Goal: Task Accomplishment & Management: Use online tool/utility

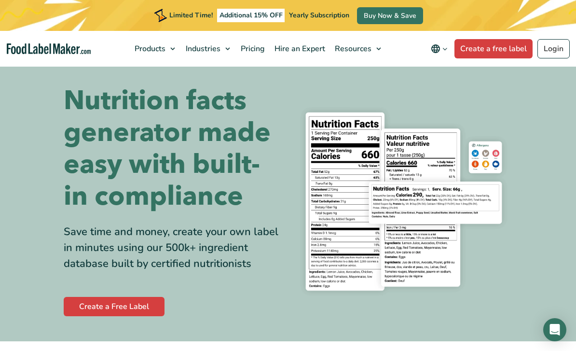
click at [502, 56] on link "Create a free label" at bounding box center [494, 48] width 78 height 19
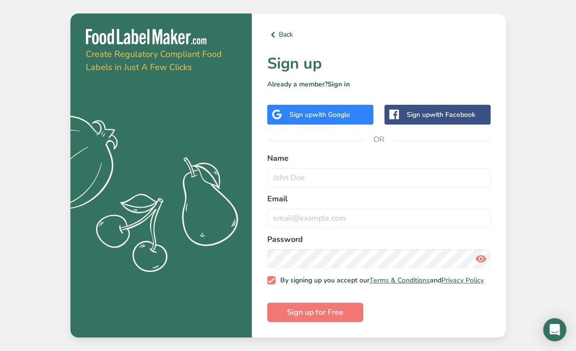
click at [430, 120] on div "Sign up with Facebook" at bounding box center [441, 115] width 69 height 10
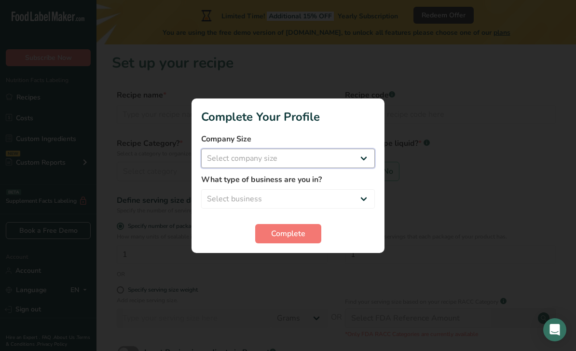
click at [362, 154] on select "Select company size Fewer than 10 Employees 10 to 50 Employees 51 to 500 Employ…" at bounding box center [288, 158] width 174 height 19
select select "1"
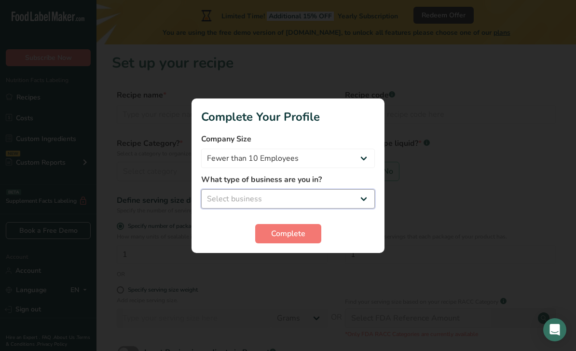
click at [367, 198] on select "Select business Packaged Food Manufacturer Restaurant & Cafe Bakery Meal Plans …" at bounding box center [288, 198] width 174 height 19
select select "2"
click at [302, 232] on span "Complete" at bounding box center [288, 234] width 34 height 12
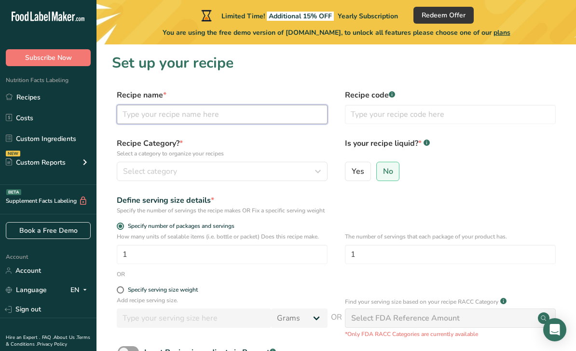
click at [133, 114] on input "text" at bounding box center [222, 114] width 211 height 19
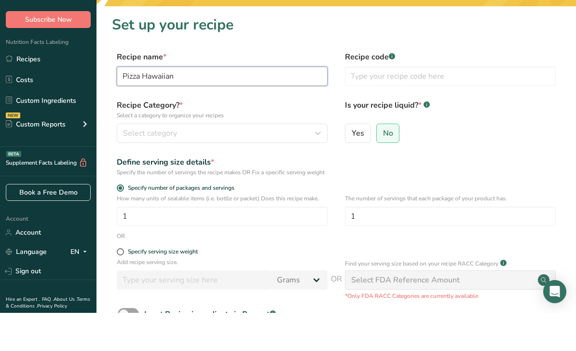
type input "Pizza Hawaiian"
click at [133, 166] on span "Select category" at bounding box center [150, 172] width 54 height 12
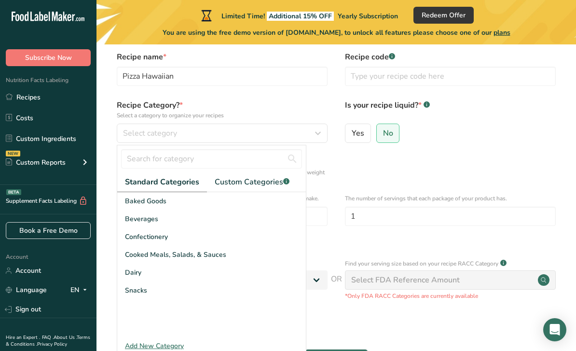
click at [135, 197] on span "Baked Goods" at bounding box center [146, 201] width 42 height 10
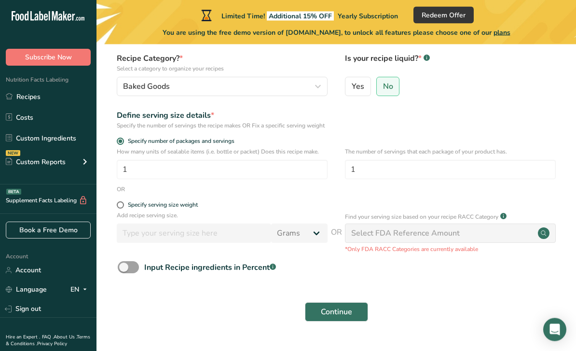
scroll to position [85, 0]
click at [123, 209] on label "Specify serving size weight" at bounding box center [222, 204] width 211 height 7
click at [123, 208] on input "Specify serving size weight" at bounding box center [120, 205] width 6 height 6
radio input "true"
radio input "false"
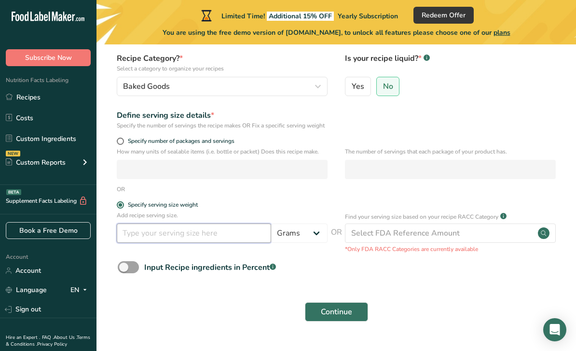
click at [160, 243] on input "number" at bounding box center [194, 233] width 154 height 19
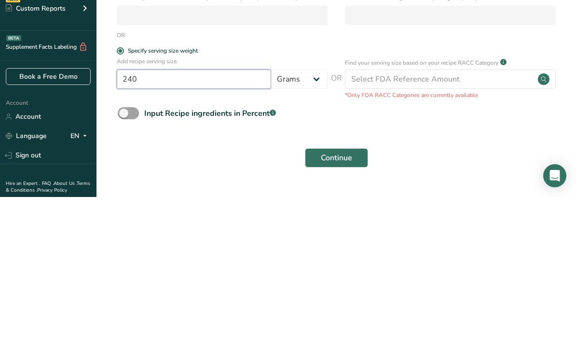
type input "240"
click at [496, 147] on form "Recipe name * Pizza Hawaiian Recipe code .a-a{fill:#347362;}.b-a{fill:#fff;} Re…" at bounding box center [336, 165] width 449 height 323
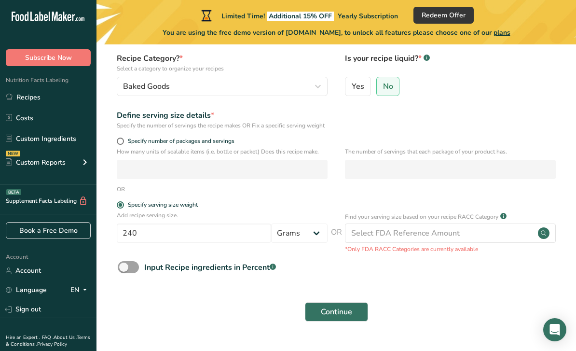
click at [132, 273] on span at bounding box center [128, 267] width 21 height 12
click at [124, 270] on input "Input Recipe ingredients in Percent .a-a{fill:#347362;}.b-a{fill:#fff;}" at bounding box center [121, 267] width 6 height 6
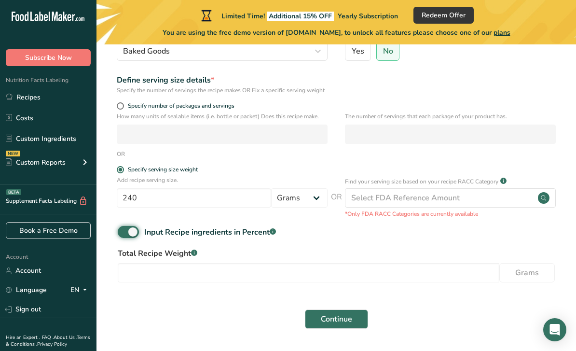
scroll to position [127, 0]
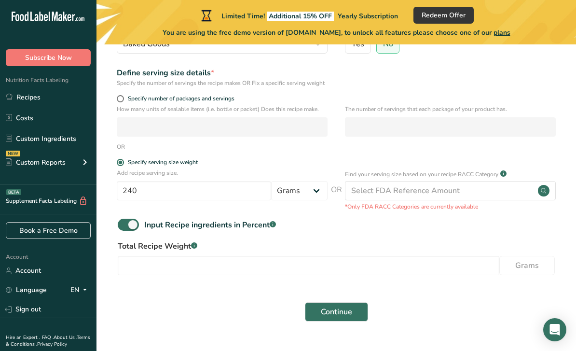
click at [126, 231] on span at bounding box center [128, 225] width 21 height 12
click at [124, 228] on input "Input Recipe ingredients in Percent .a-a{fill:#347362;}.b-a{fill:#fff;}" at bounding box center [121, 225] width 6 height 6
checkbox input "false"
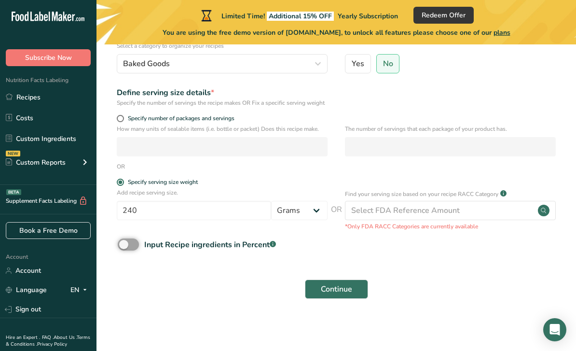
scroll to position [85, 0]
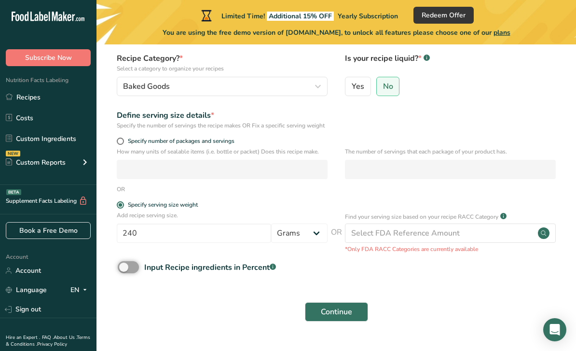
click at [354, 320] on button "Continue" at bounding box center [336, 311] width 63 height 19
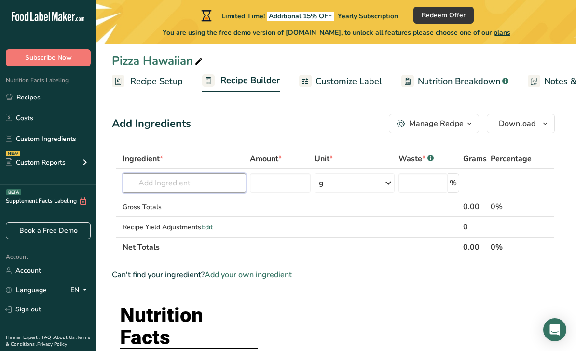
click at [148, 182] on input "text" at bounding box center [185, 182] width 124 height 19
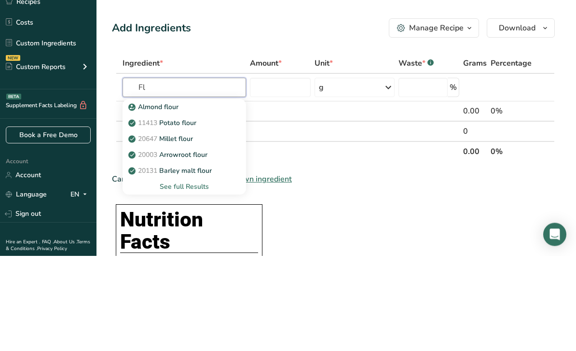
type input "F"
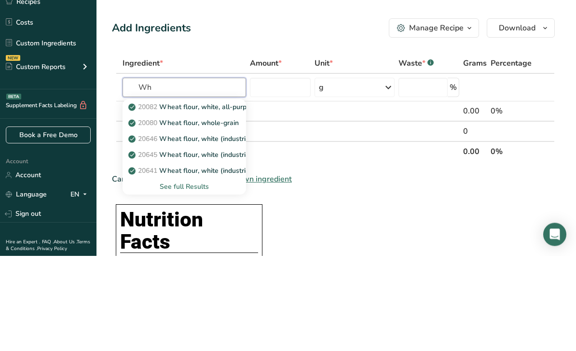
type input "W"
type input "P"
type input "e"
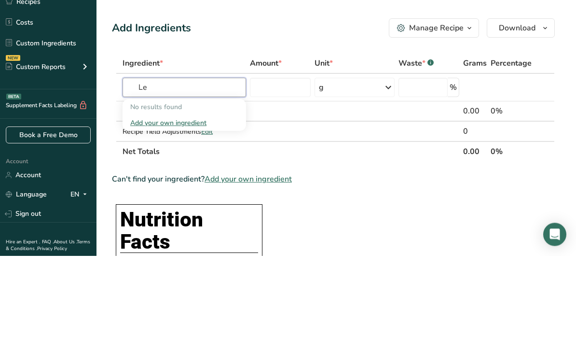
type input "L"
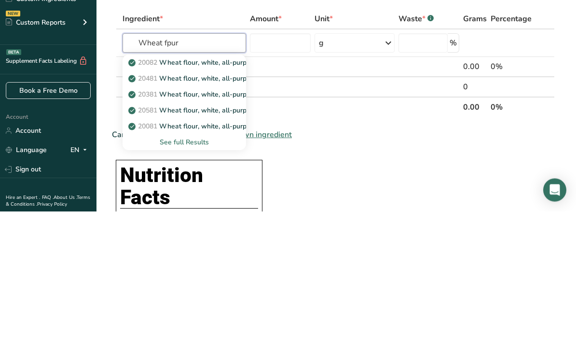
type input "Wheat fpur"
click at [175, 277] on div "See full Results" at bounding box center [184, 282] width 108 height 10
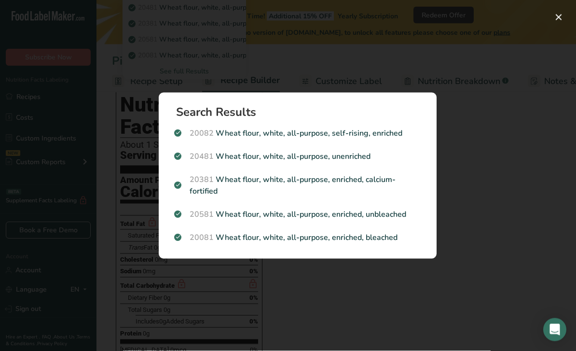
scroll to position [239, 0]
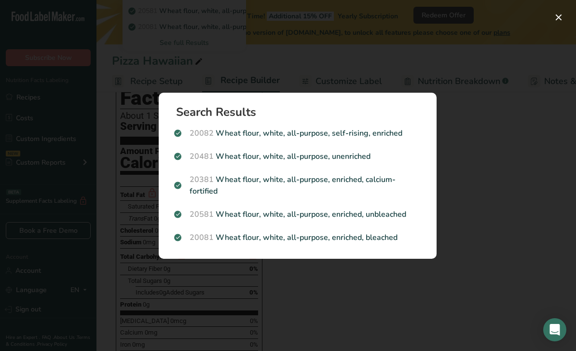
click at [389, 243] on p "20081 Wheat flour, white, all-purpose, enriched, bleached" at bounding box center [297, 238] width 247 height 12
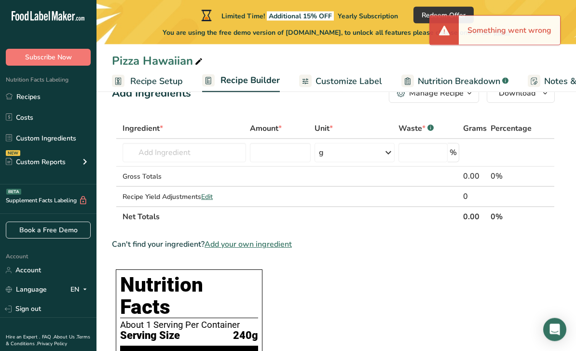
scroll to position [0, 0]
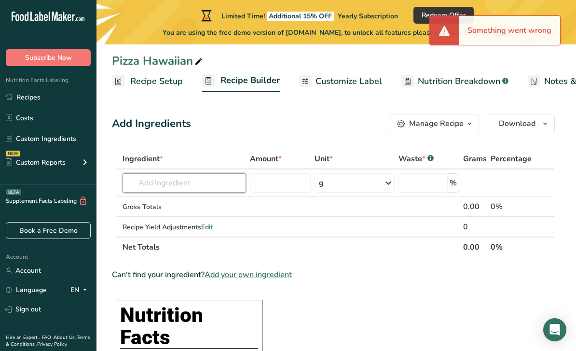
click at [137, 184] on input "text" at bounding box center [185, 182] width 124 height 19
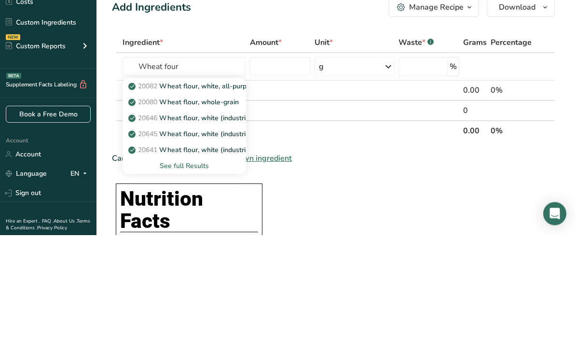
click at [140, 195] on link "20082 Wheat flour, white, all-purpose, self-rising, enriched" at bounding box center [185, 203] width 124 height 16
type input "Wheat flour, white, all-purpose, self-rising, enriched"
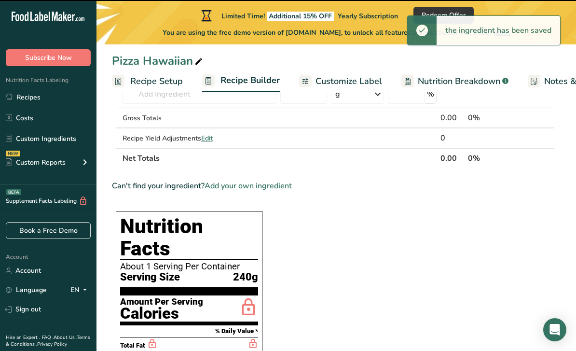
type input "0"
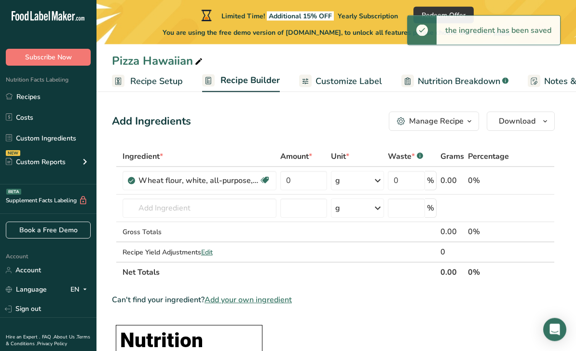
scroll to position [2, 0]
click at [314, 176] on input "0" at bounding box center [304, 180] width 47 height 19
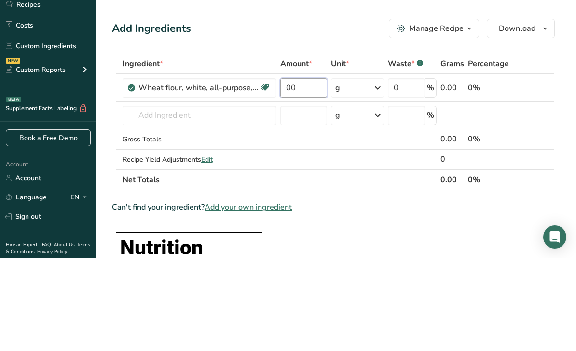
type input "0"
type input "90"
click at [140, 146] on div "Ingredient * Amount * Unit * Waste * .a-a{fill:#347362;}.b-a{fill:#fff;} Grams …" at bounding box center [333, 214] width 443 height 136
type input "M"
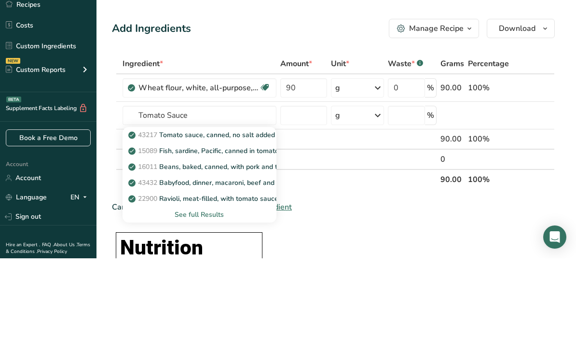
click at [160, 223] on p "43217 Tomato sauce, canned, no salt added" at bounding box center [202, 228] width 145 height 10
type input "Tomato sauce, canned, no salt added"
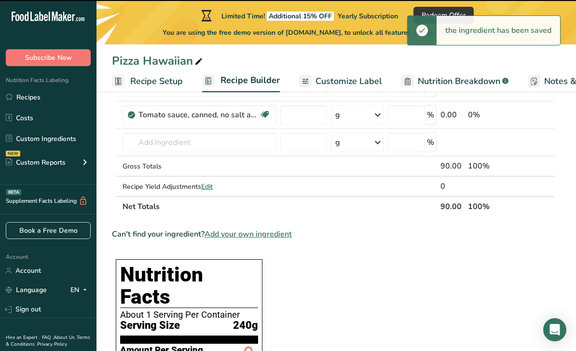
type input "0"
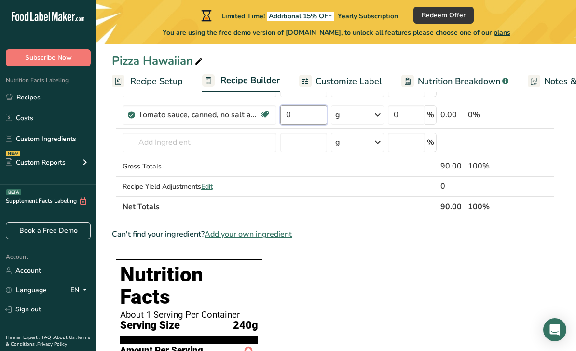
click at [310, 119] on input "0" at bounding box center [304, 114] width 47 height 19
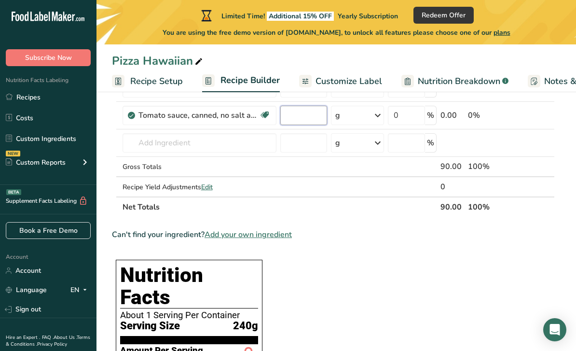
type input "5"
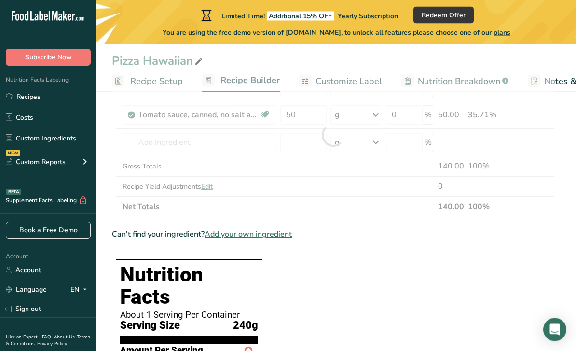
scroll to position [96, 0]
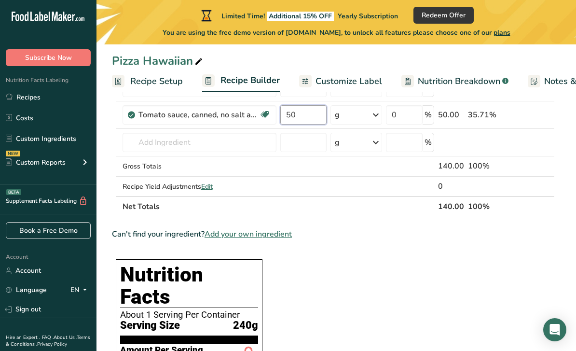
type input "50"
click at [147, 144] on div "Ingredient * Amount * Unit * Waste * .a-a{fill:#347362;}.b-a{fill:#fff;} Grams …" at bounding box center [333, 135] width 443 height 164
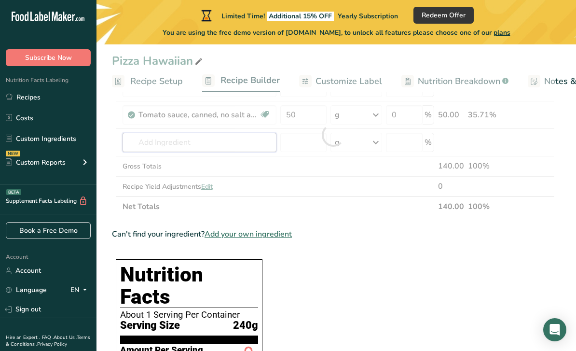
scroll to position [95, 0]
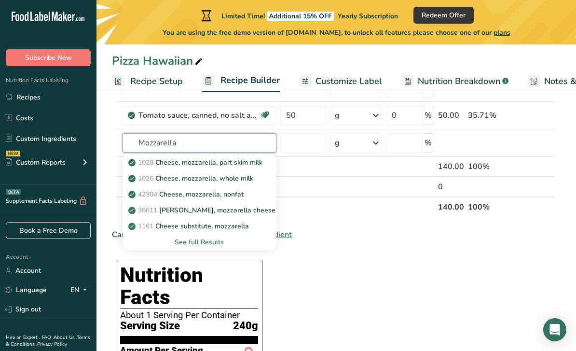
type input "Mozzarella"
click at [310, 145] on input "number" at bounding box center [304, 142] width 46 height 19
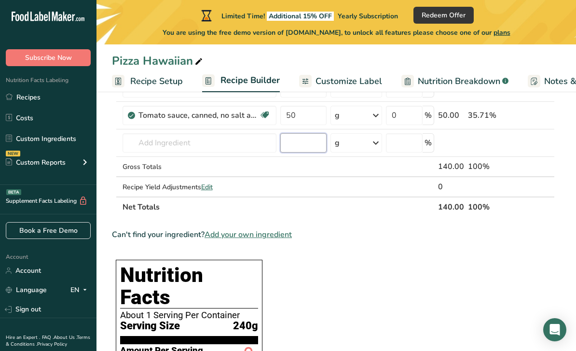
type input "4"
click at [163, 144] on input "text" at bounding box center [200, 142] width 154 height 19
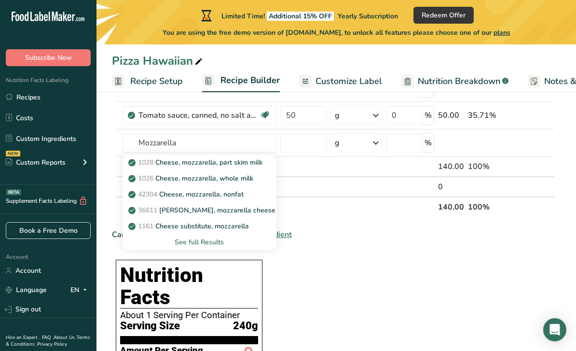
click at [167, 163] on p "1028 Cheese, mozzarella, part skim milk" at bounding box center [196, 162] width 132 height 10
type input "Cheese, mozzarella, part skim milk"
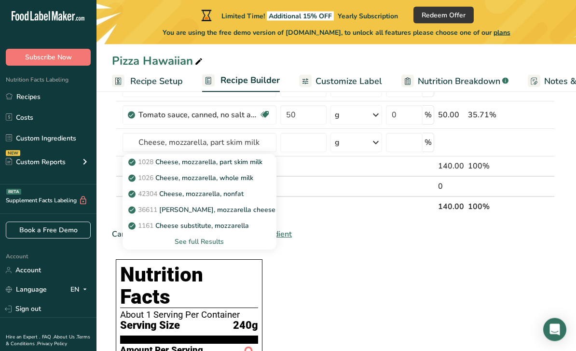
scroll to position [96, 0]
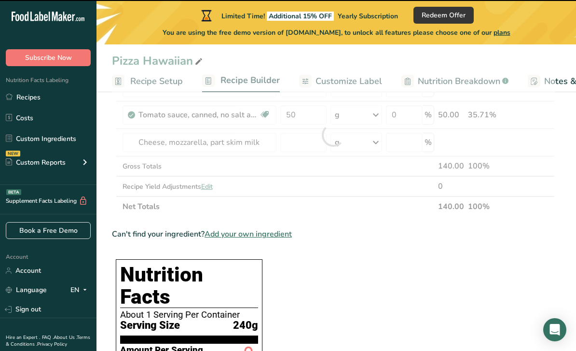
type input "0"
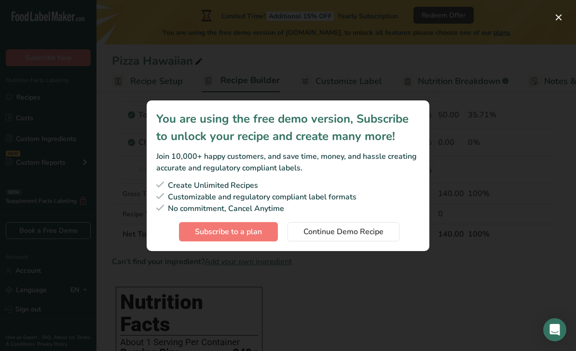
click at [368, 238] on span "Continue Demo Recipe" at bounding box center [344, 232] width 80 height 12
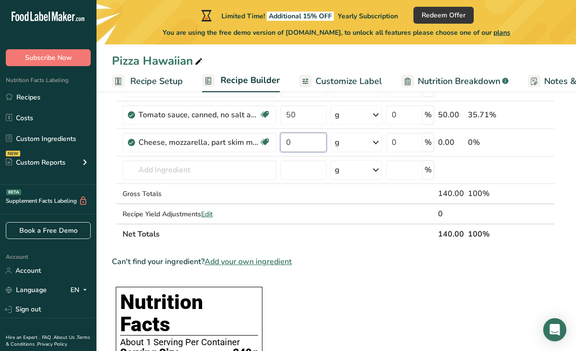
click at [312, 146] on input "0" at bounding box center [304, 142] width 46 height 19
type input "5"
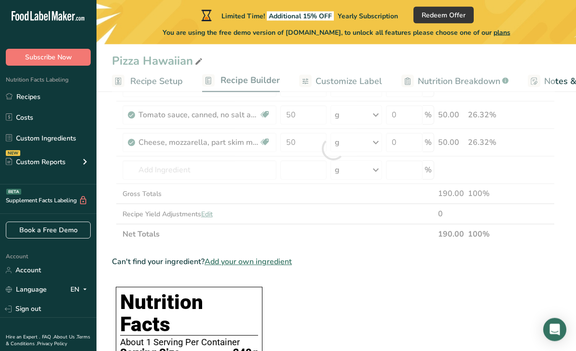
scroll to position [96, 0]
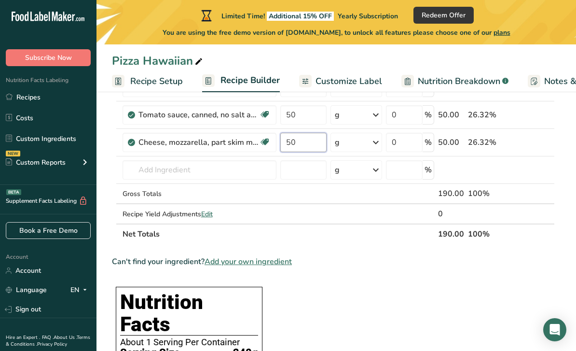
type input "50"
click at [148, 171] on div "Ingredient * Amount * Unit * Waste * .a-a{fill:#347362;}.b-a{fill:#fff;} Grams …" at bounding box center [333, 148] width 443 height 191
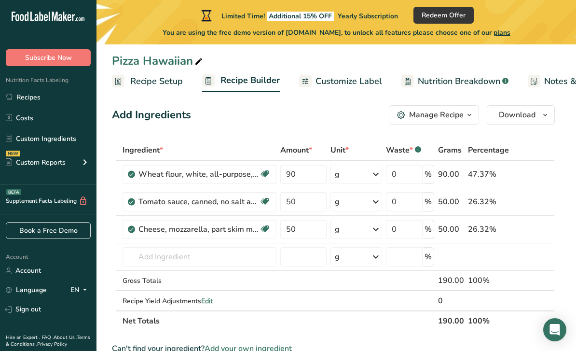
scroll to position [0, 0]
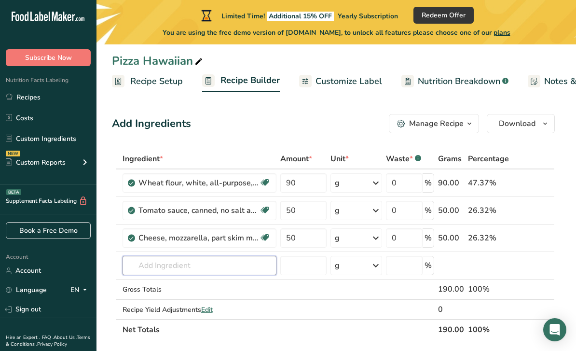
click at [226, 262] on input "text" at bounding box center [200, 265] width 154 height 19
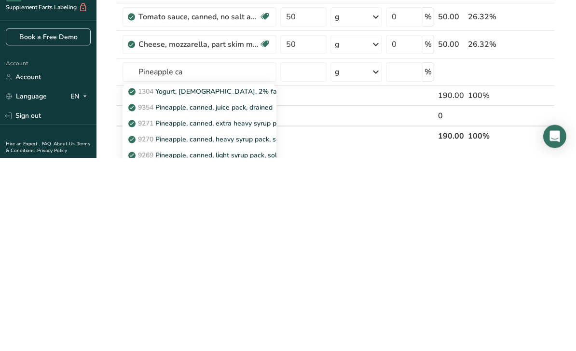
click at [246, 296] on p "9354 Pineapple, canned, juice pack, drained" at bounding box center [201, 301] width 142 height 10
type input "Pineapple, canned, juice pack, drained"
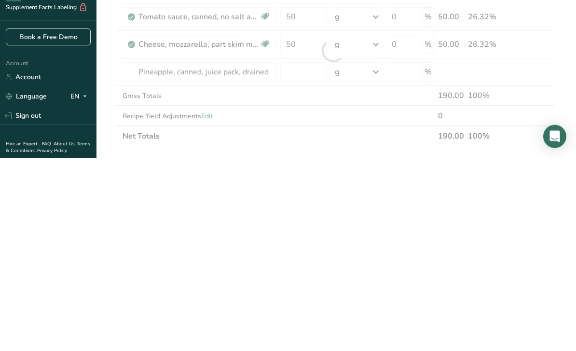
scroll to position [194, 0]
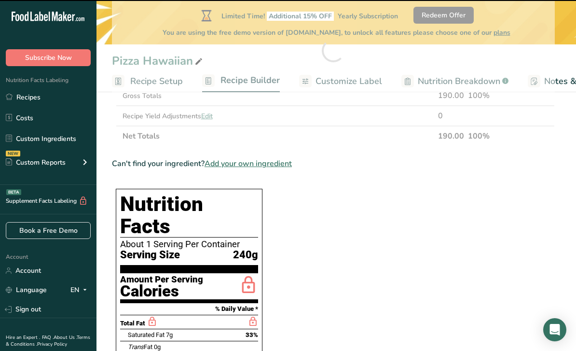
type input "0"
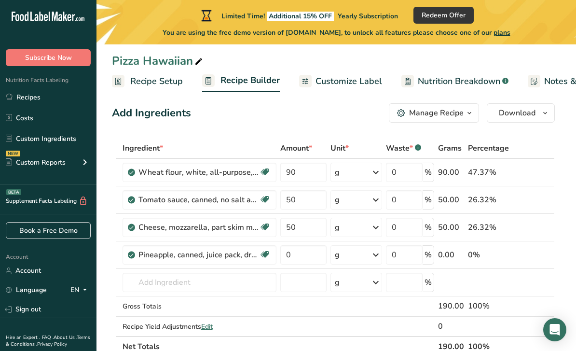
scroll to position [0, 0]
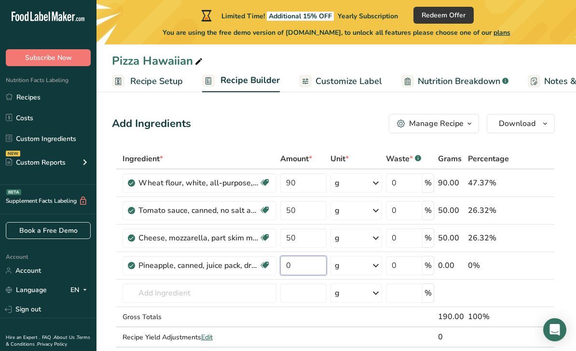
click at [309, 261] on input "0" at bounding box center [304, 265] width 46 height 19
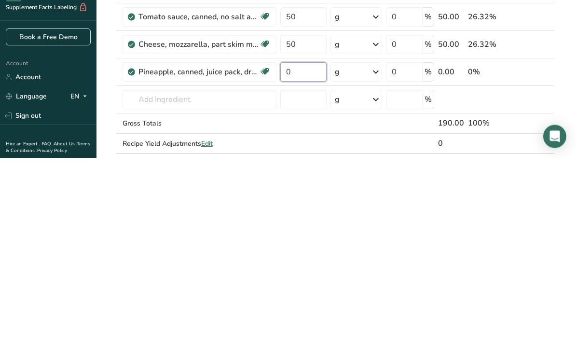
type input "4"
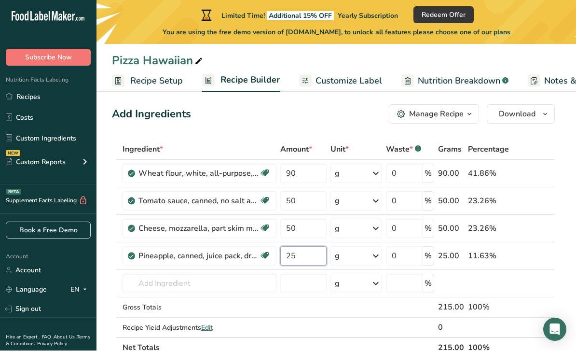
type input "25"
click at [301, 203] on div "Ingredient * Amount * Unit * Waste * .a-a{fill:#347362;}.b-a{fill:#fff;} Grams …" at bounding box center [333, 249] width 443 height 219
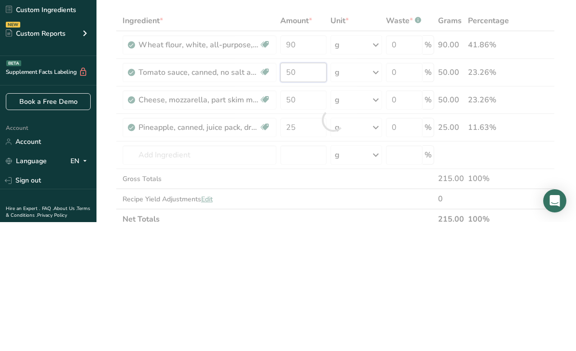
type input "5"
type input "4"
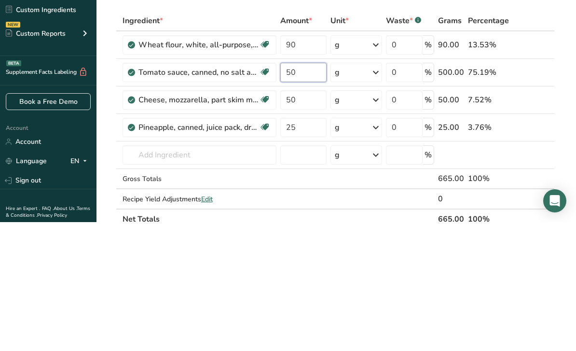
type input "5"
type input "40"
click at [315, 140] on div "Ingredient * Amount * Unit * Waste * .a-a{fill:#347362;}.b-a{fill:#fff;} Grams …" at bounding box center [333, 249] width 443 height 219
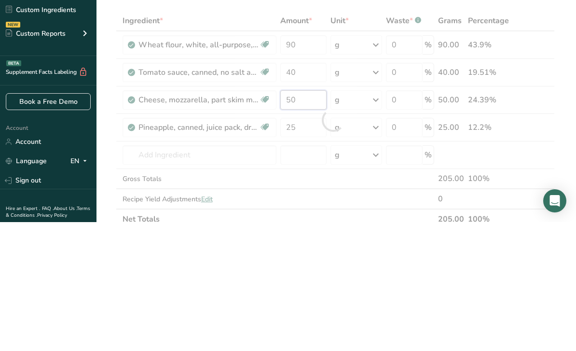
type input "5"
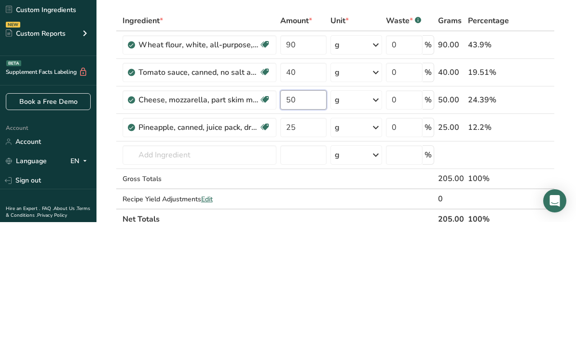
type input "5"
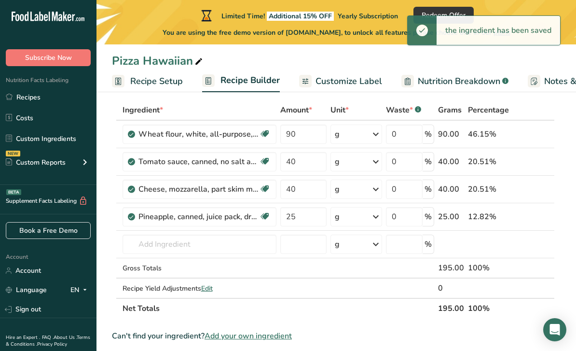
scroll to position [48, 0]
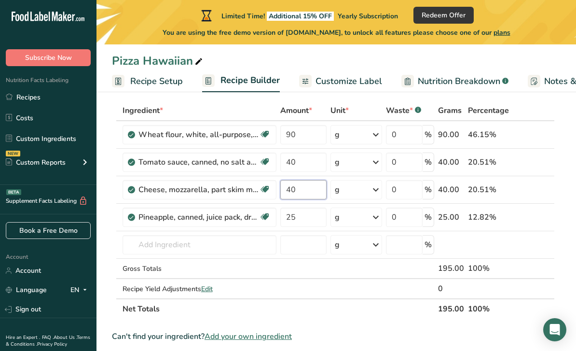
type input "40"
click at [152, 242] on div "Ingredient * Amount * Unit * Waste * .a-a{fill:#347362;}.b-a{fill:#fff;} Grams …" at bounding box center [333, 209] width 443 height 219
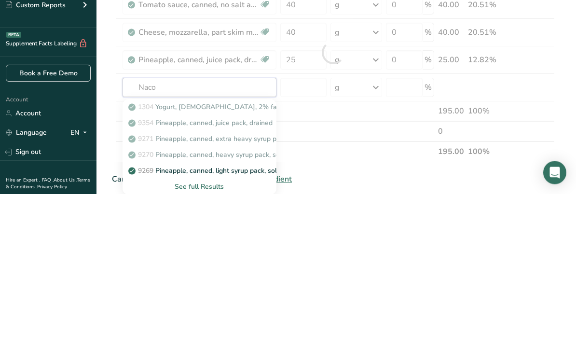
type input "Nacon"
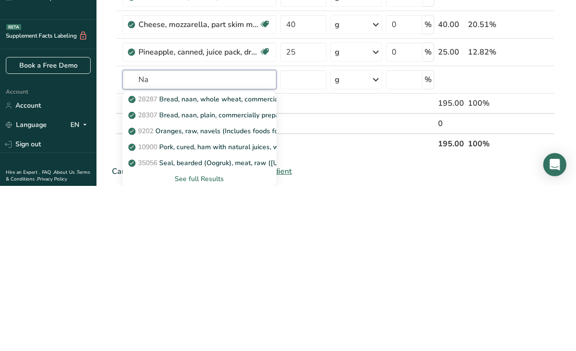
type input "N"
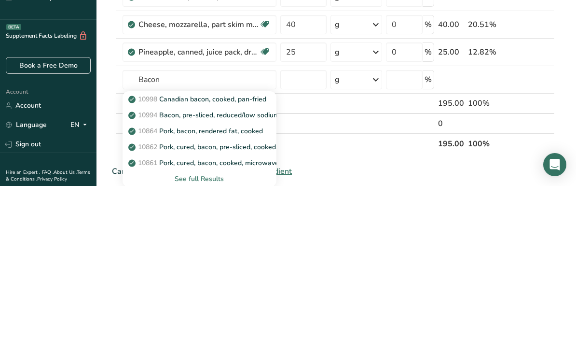
click at [148, 292] on span "10864" at bounding box center [147, 296] width 19 height 9
type input "Pork, bacon, rendered fat, cooked"
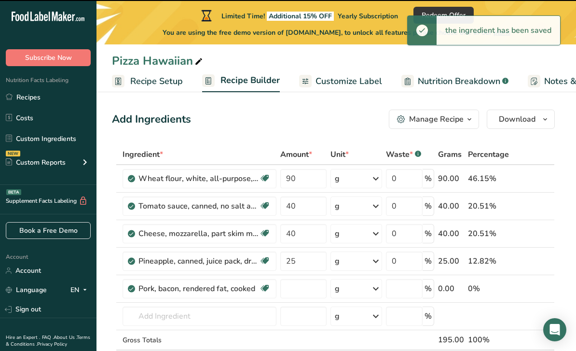
type input "0"
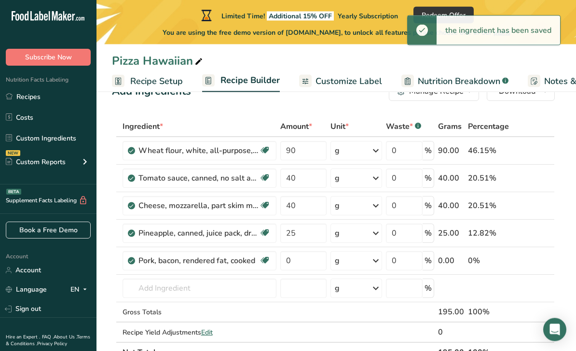
scroll to position [36, 0]
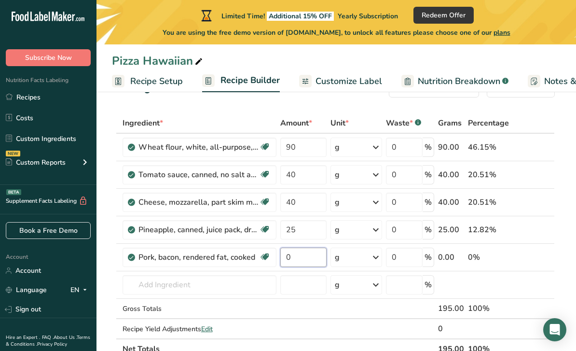
click at [305, 255] on input "0" at bounding box center [304, 257] width 46 height 19
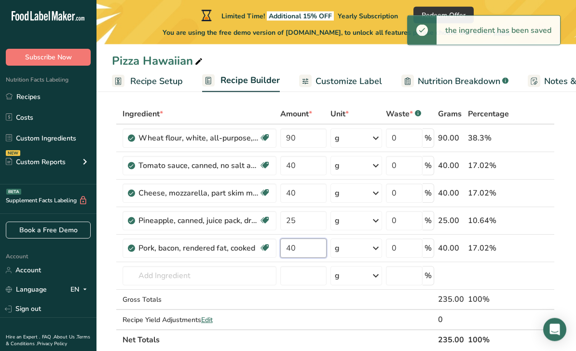
scroll to position [45, 0]
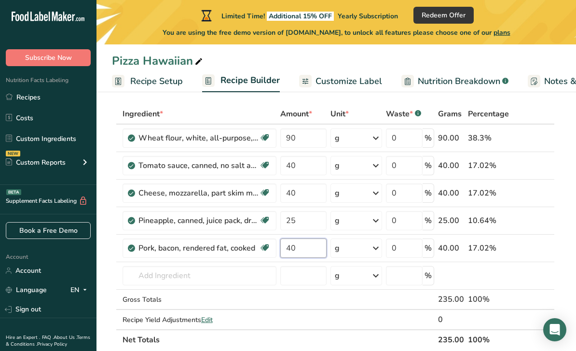
type input "40"
click at [308, 220] on div "Ingredient * Amount * Unit * Waste * .a-a{fill:#347362;}.b-a{fill:#fff;} Grams …" at bounding box center [333, 227] width 443 height 246
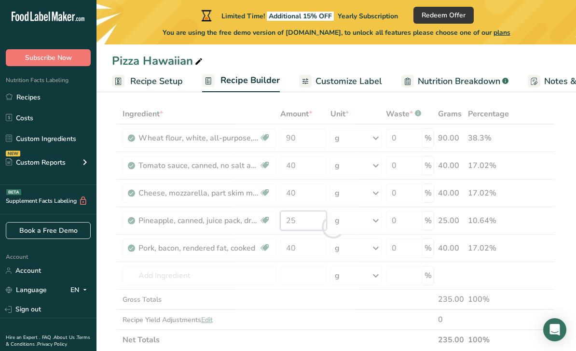
scroll to position [44, 0]
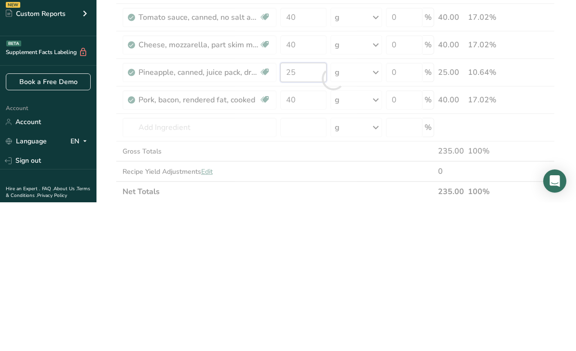
type input "2"
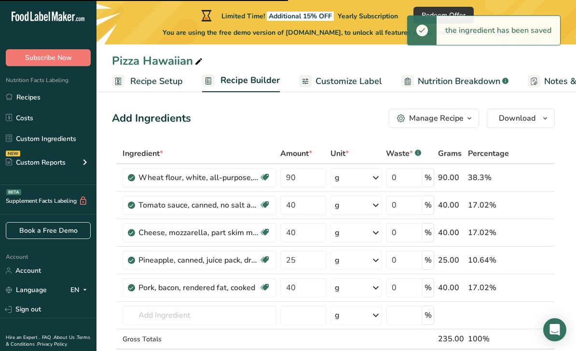
scroll to position [0, 0]
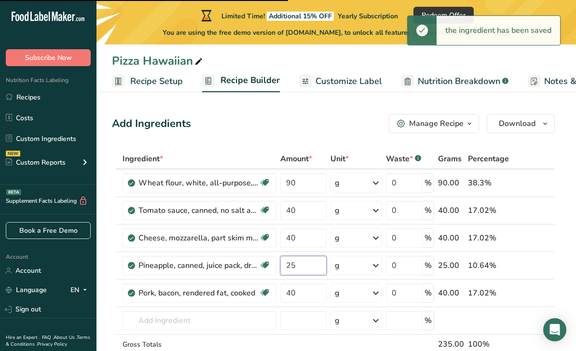
click at [305, 264] on input "25" at bounding box center [304, 265] width 46 height 19
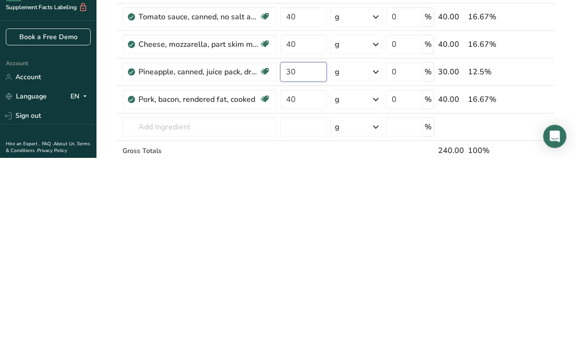
type input "3"
type input "30"
click at [357, 149] on div "Ingredient * Amount * Unit * Waste * .a-a{fill:#347362;}.b-a{fill:#fff;} Grams …" at bounding box center [333, 272] width 443 height 246
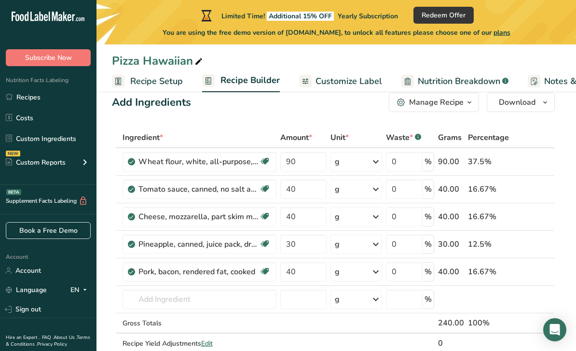
scroll to position [9, 0]
